Goal: Task Accomplishment & Management: Manage account settings

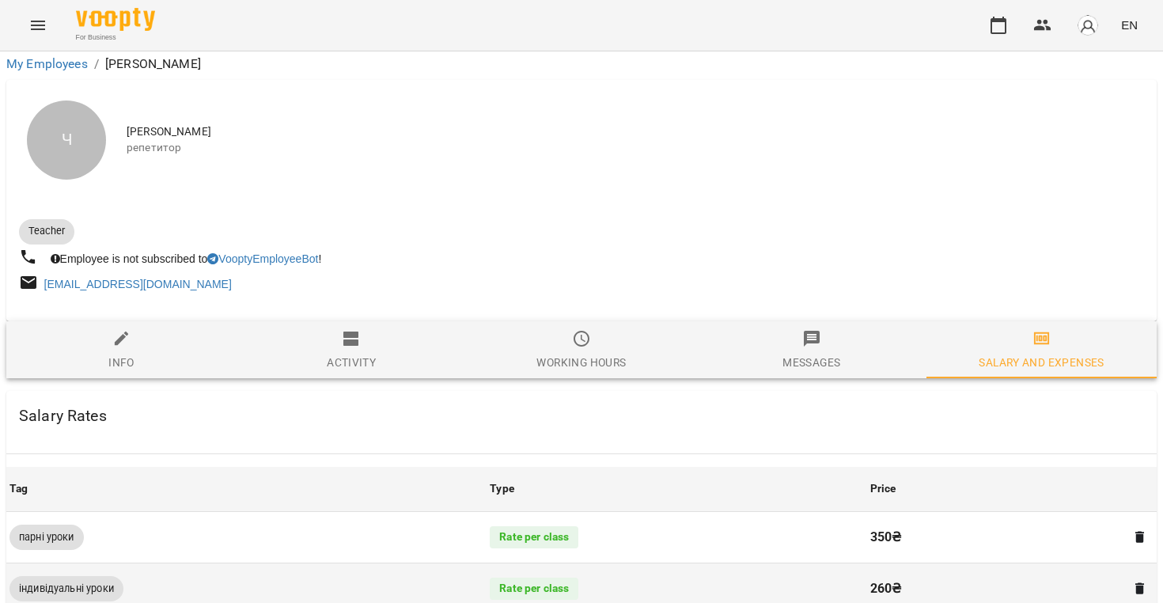
scroll to position [193, 0]
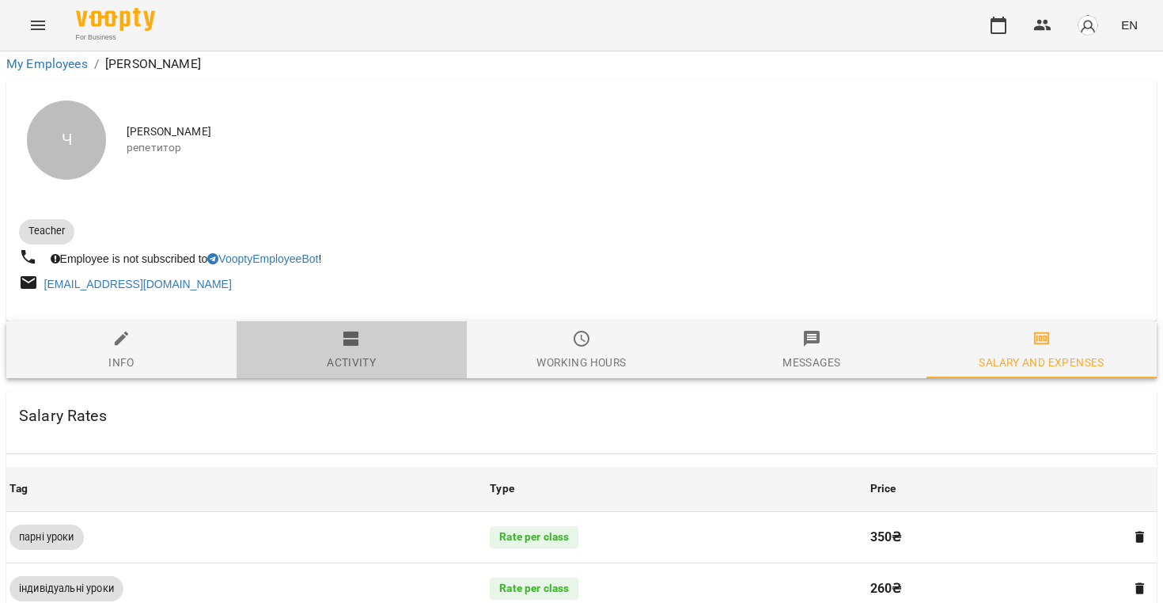
click at [310, 329] on span "Activity" at bounding box center [351, 350] width 211 height 43
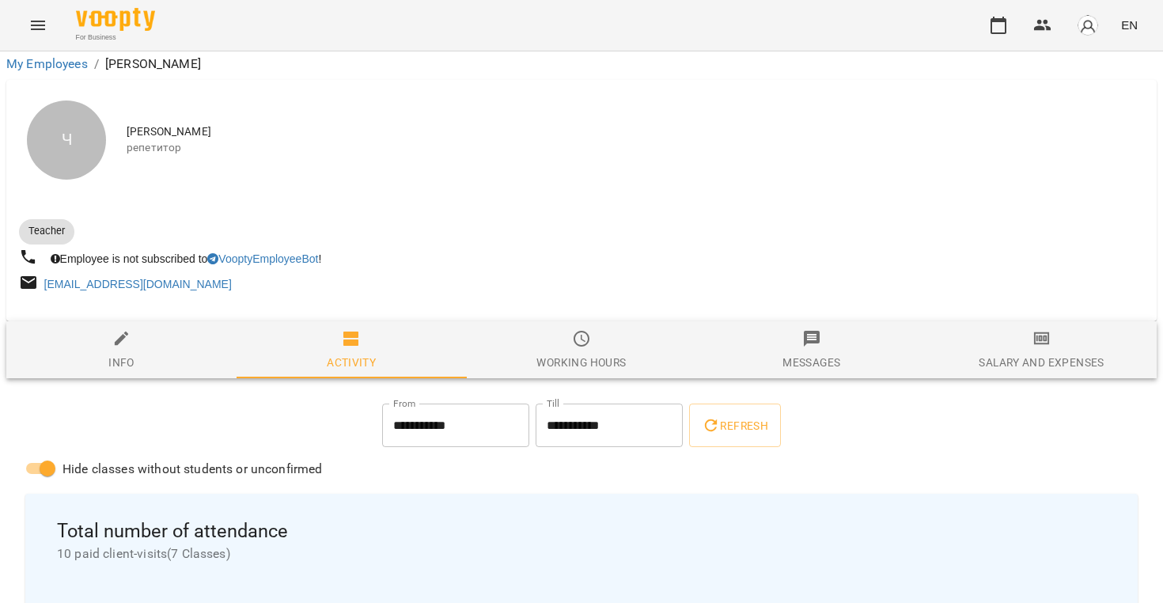
scroll to position [0, 0]
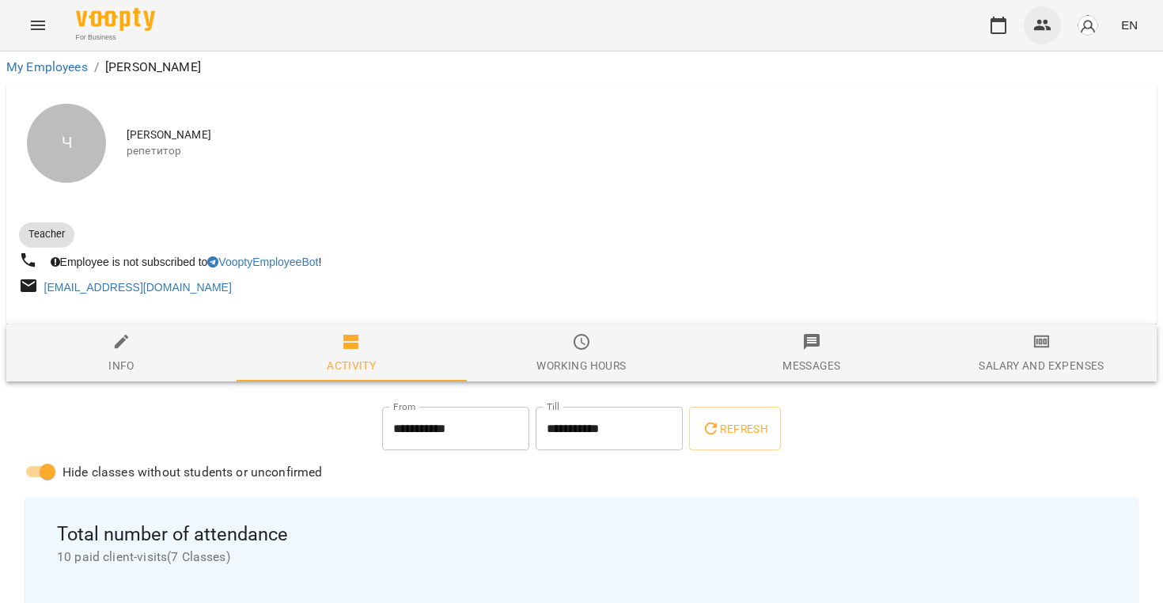
click at [1048, 22] on icon "button" at bounding box center [1042, 25] width 19 height 19
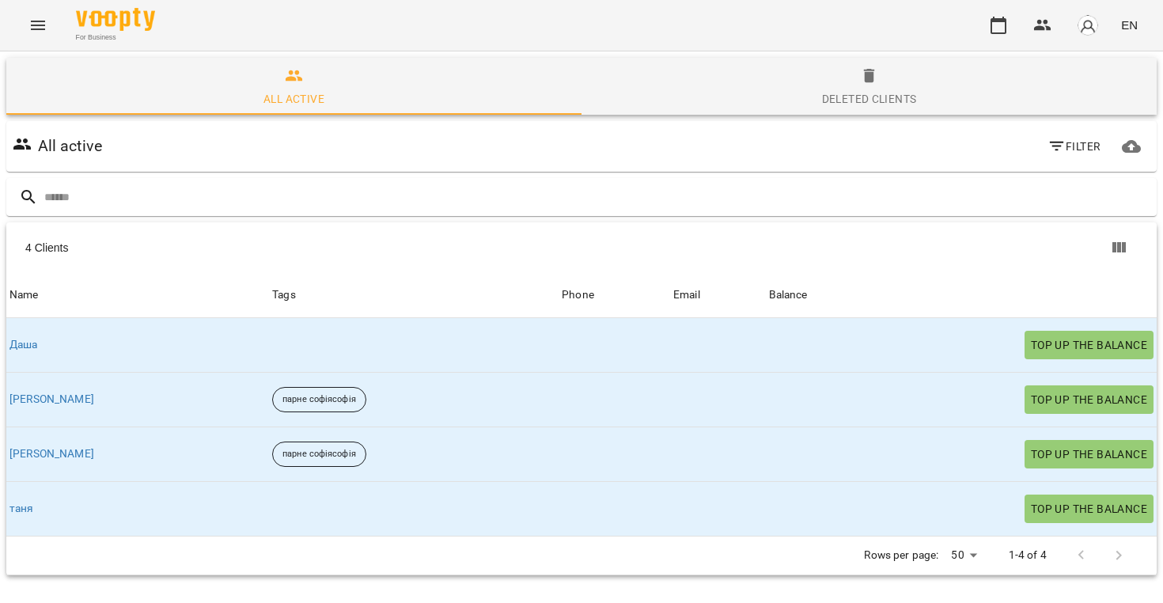
click at [25, 153] on div at bounding box center [21, 145] width 25 height 29
click at [93, 25] on img at bounding box center [115, 19] width 79 height 23
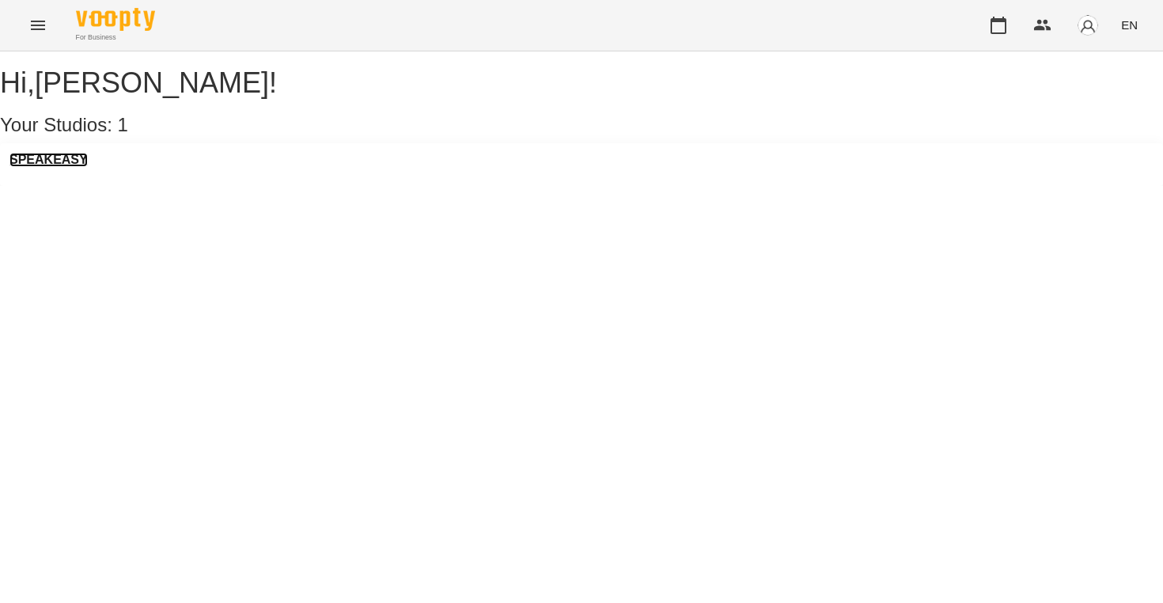
click at [44, 167] on h3 "SPEAKEASY" at bounding box center [48, 160] width 78 height 14
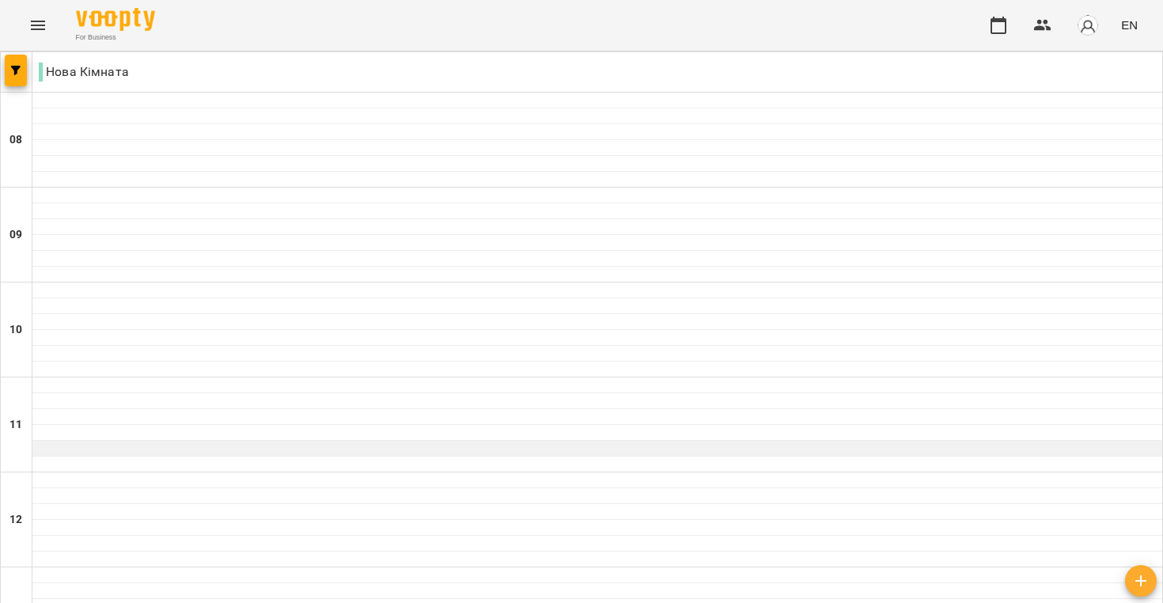
scroll to position [1019, 0]
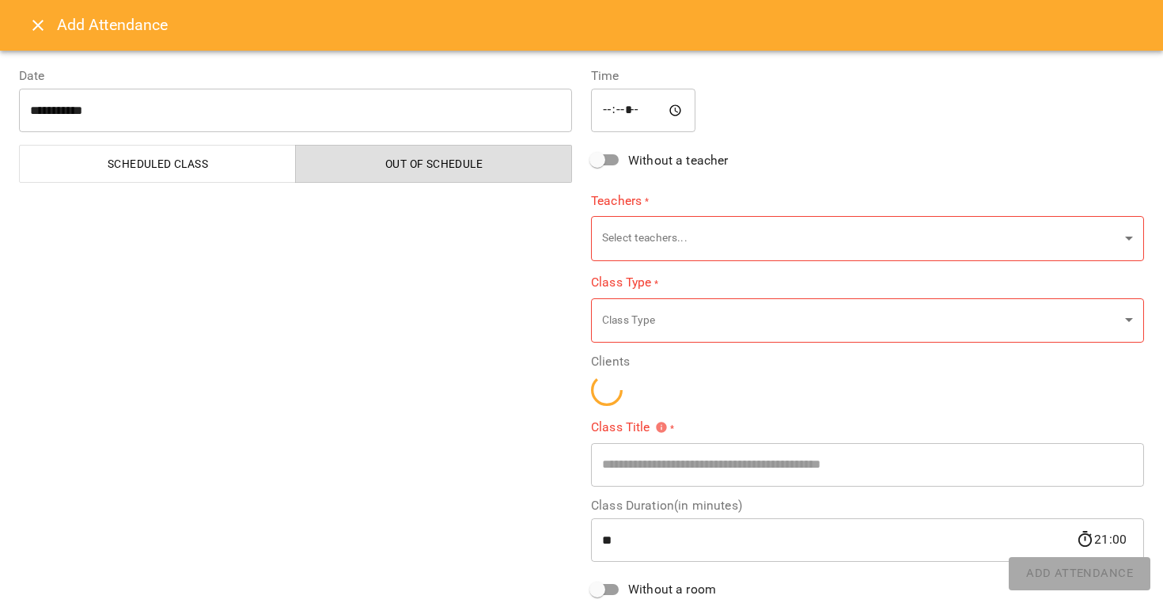
type input "**********"
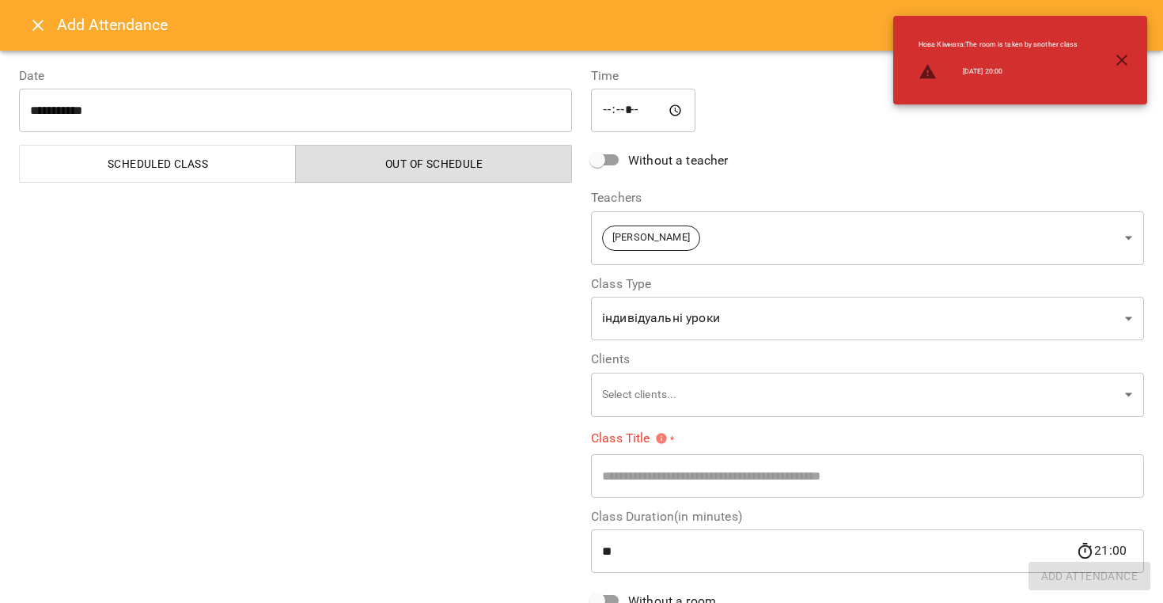
click at [1126, 59] on icon "button" at bounding box center [1121, 60] width 19 height 19
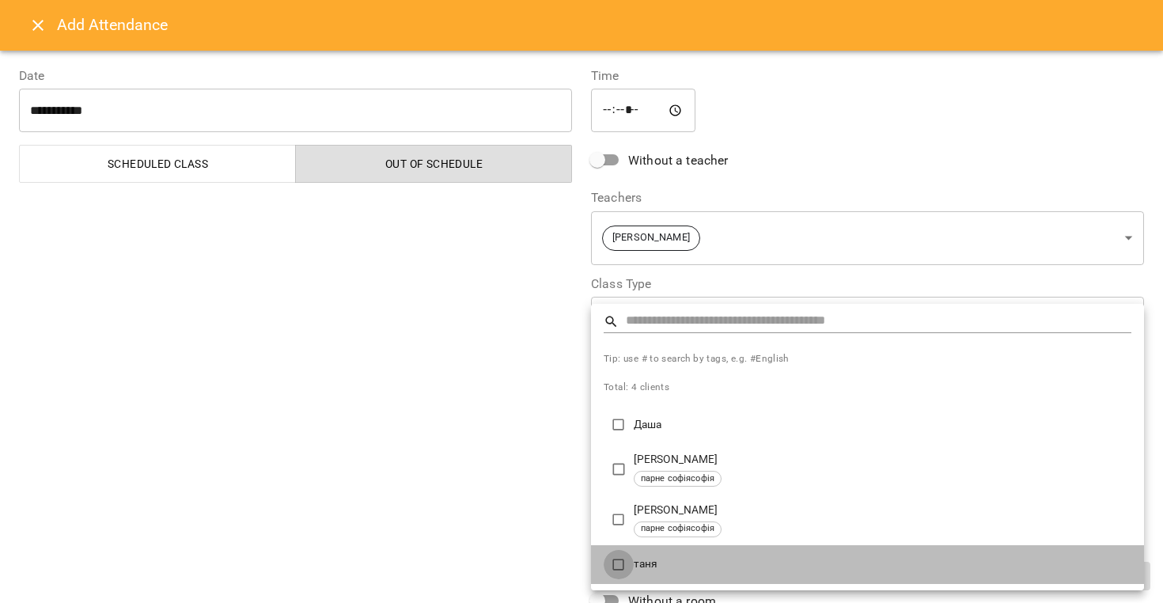
type input "**********"
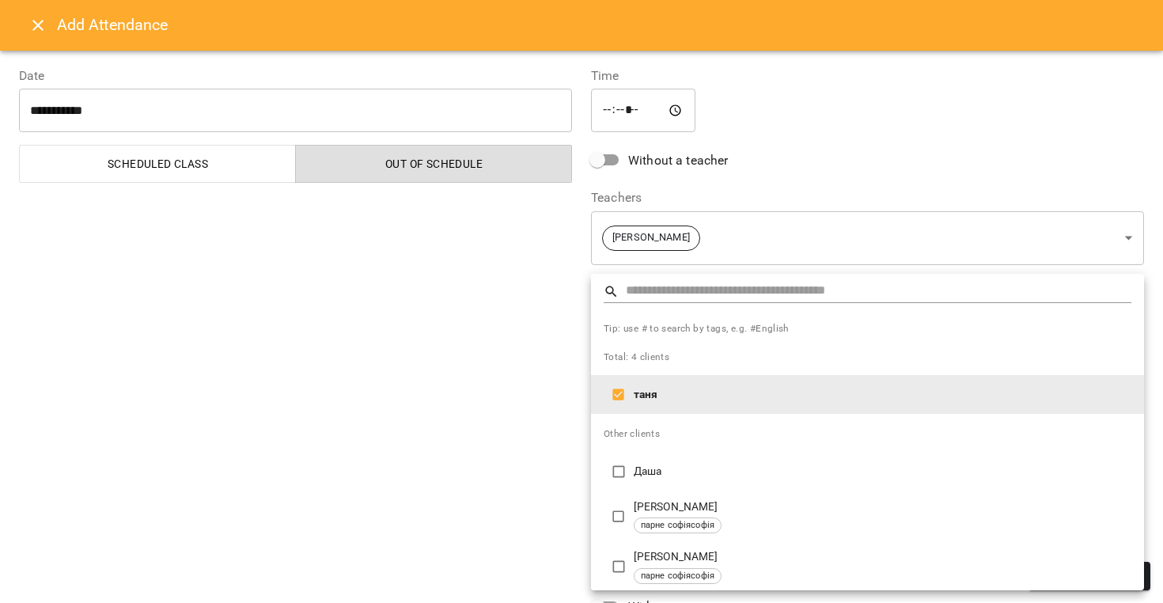
click at [511, 448] on div at bounding box center [581, 301] width 1163 height 603
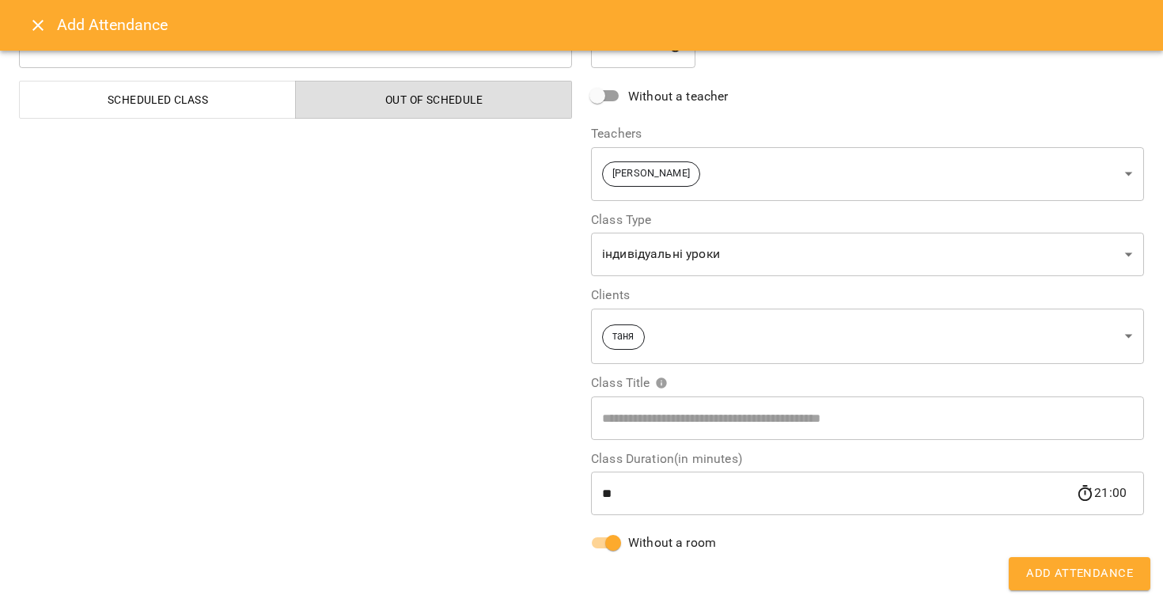
scroll to position [64, 0]
click at [1066, 575] on span "Add Attendance" at bounding box center [1079, 573] width 107 height 21
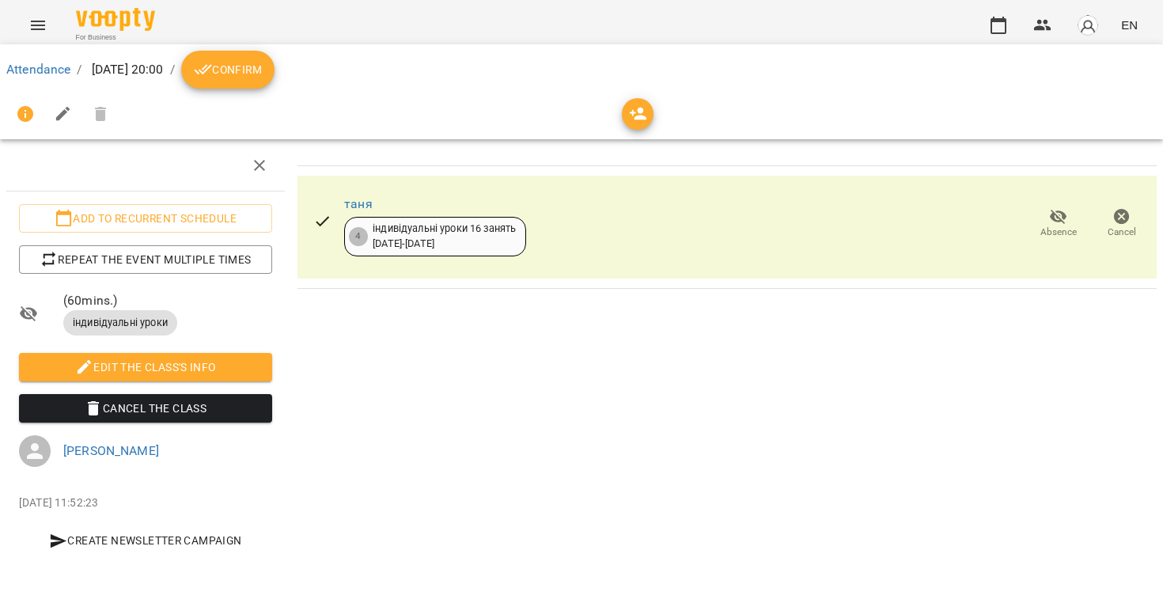
click at [262, 70] on span "Confirm" at bounding box center [228, 69] width 68 height 19
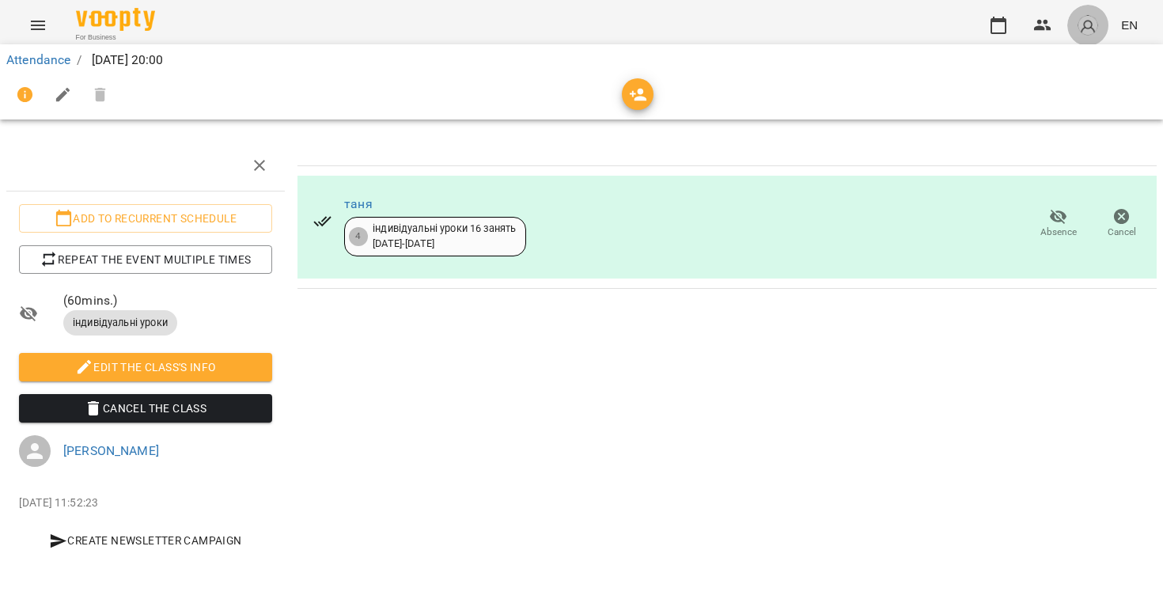
click at [1088, 29] on img "button" at bounding box center [1087, 25] width 22 height 22
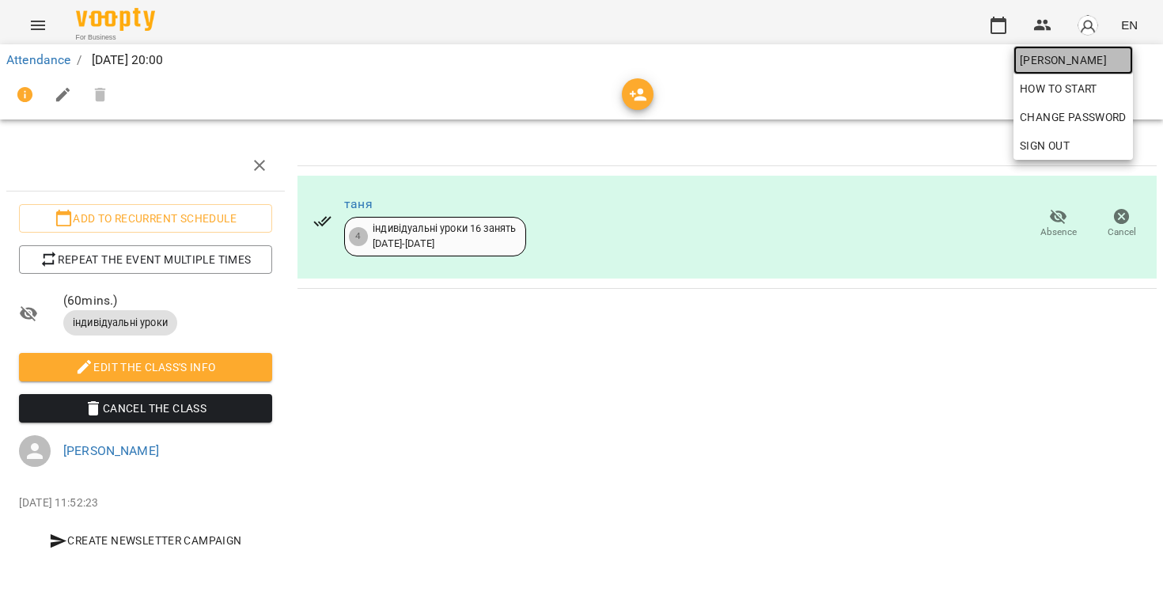
click at [1089, 54] on span "Члек Ярина Ігорівна" at bounding box center [1073, 60] width 107 height 19
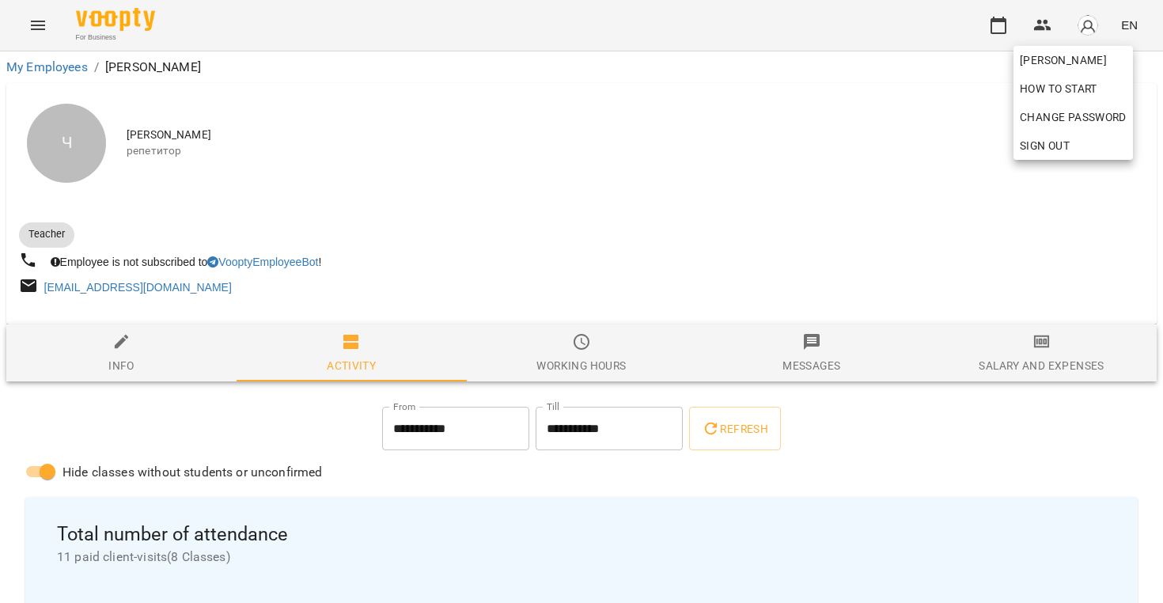
click at [482, 152] on div at bounding box center [581, 301] width 1163 height 603
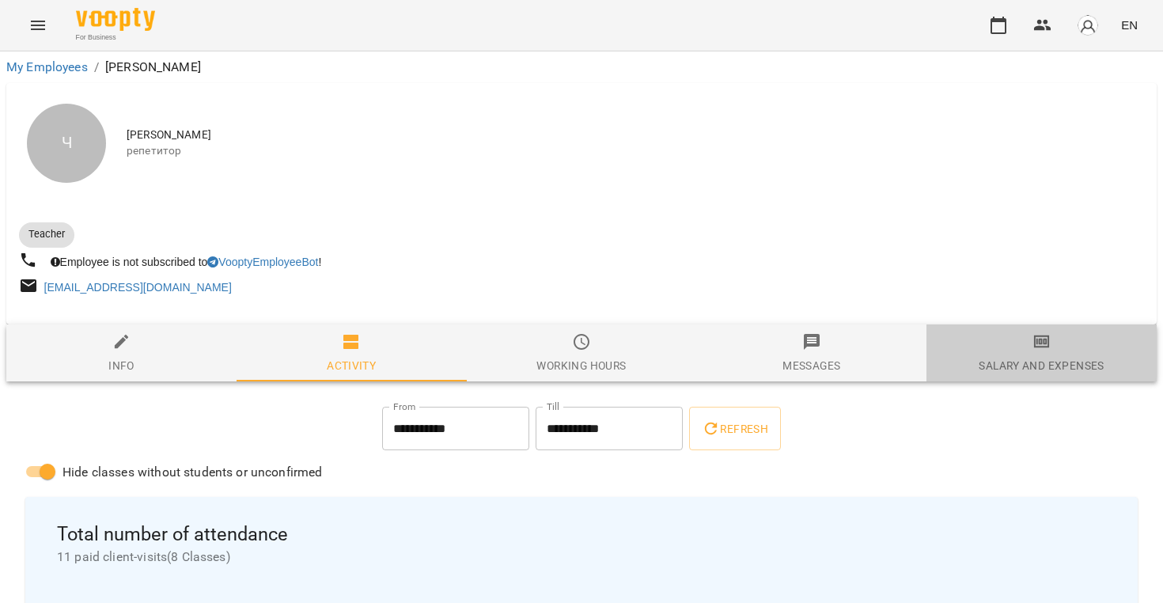
click at [1016, 346] on span "Salary and Expenses" at bounding box center [1041, 353] width 211 height 43
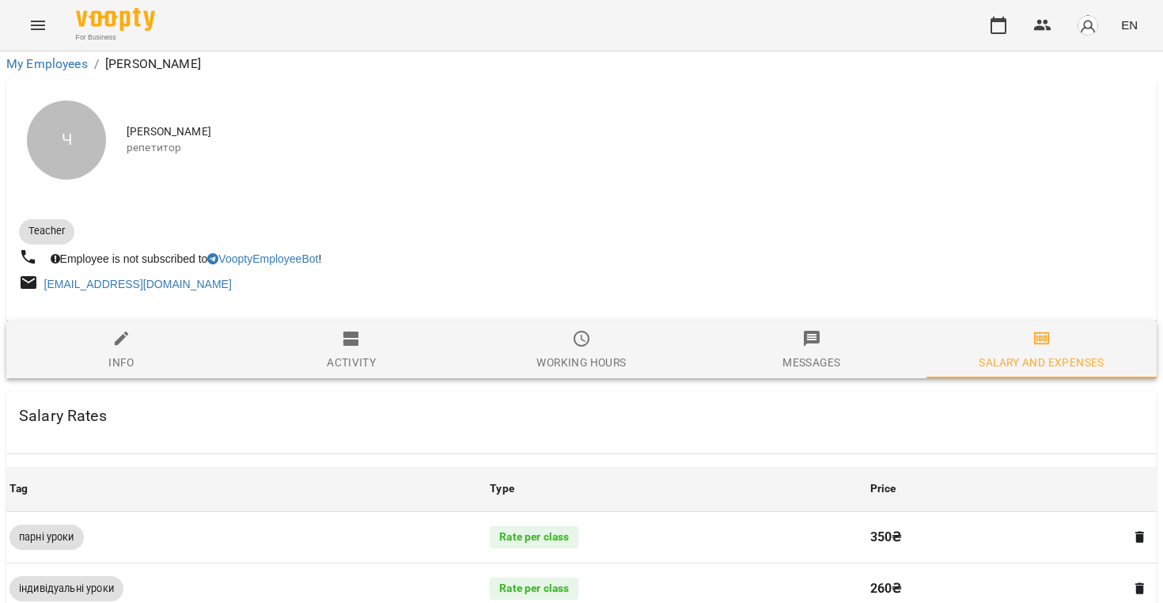
scroll to position [318, 0]
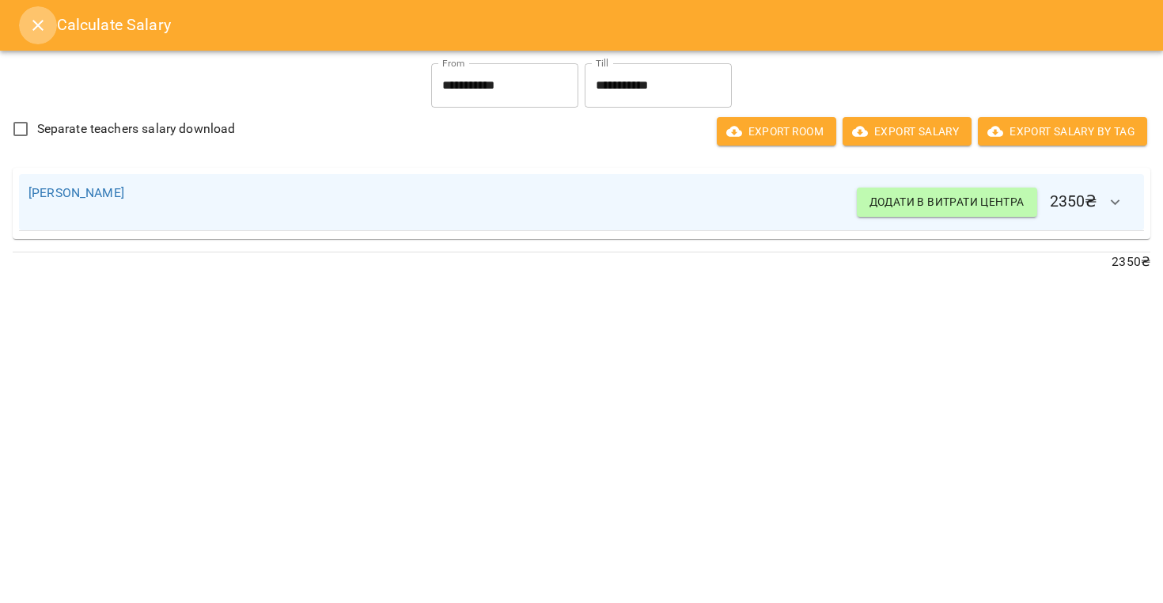
click at [39, 17] on icon "Close" at bounding box center [37, 25] width 19 height 19
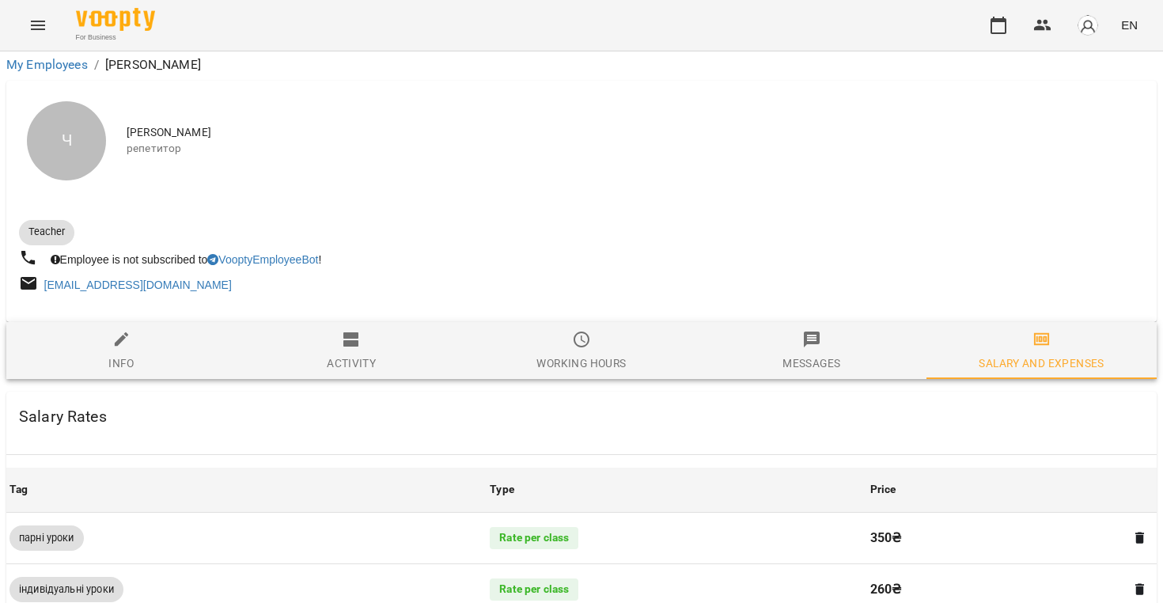
scroll to position [0, 0]
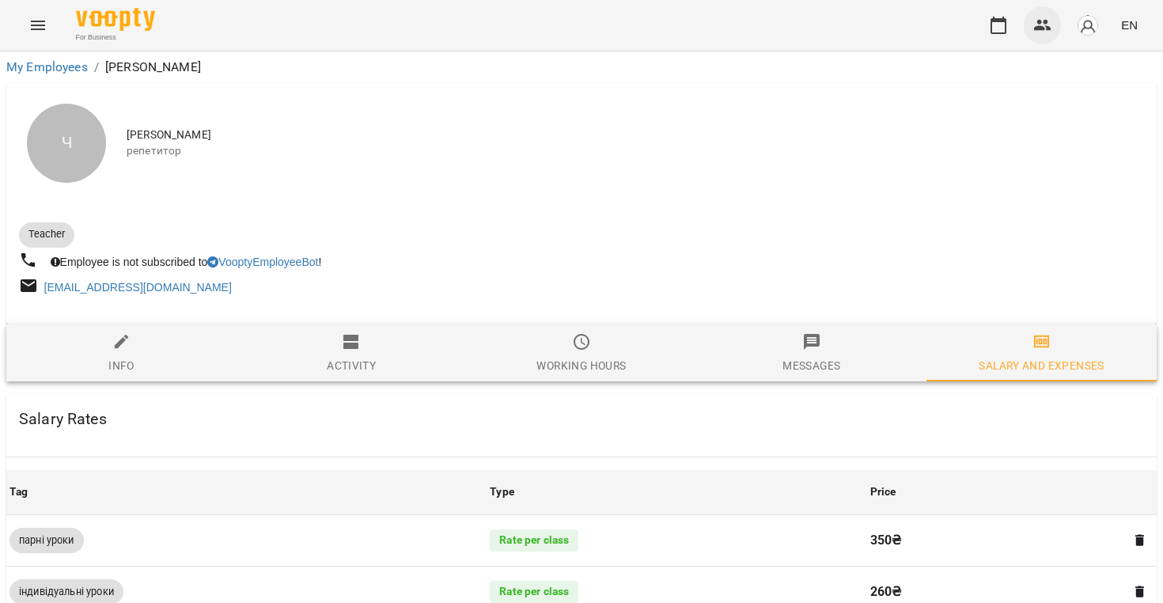
click at [1042, 20] on icon "button" at bounding box center [1042, 25] width 19 height 19
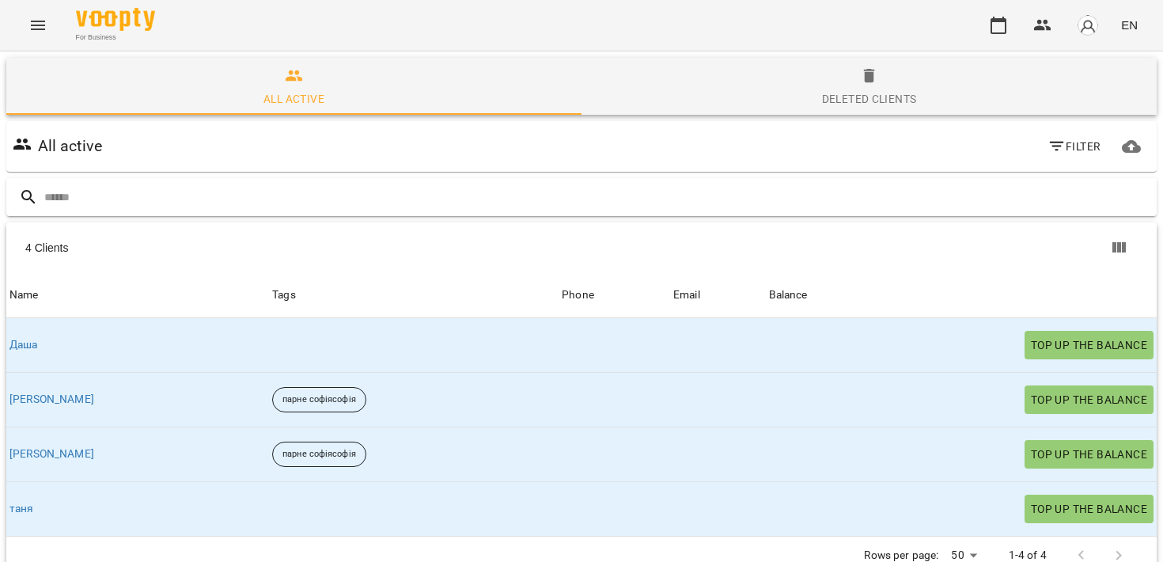
scroll to position [70, 0]
